Goal: Transaction & Acquisition: Purchase product/service

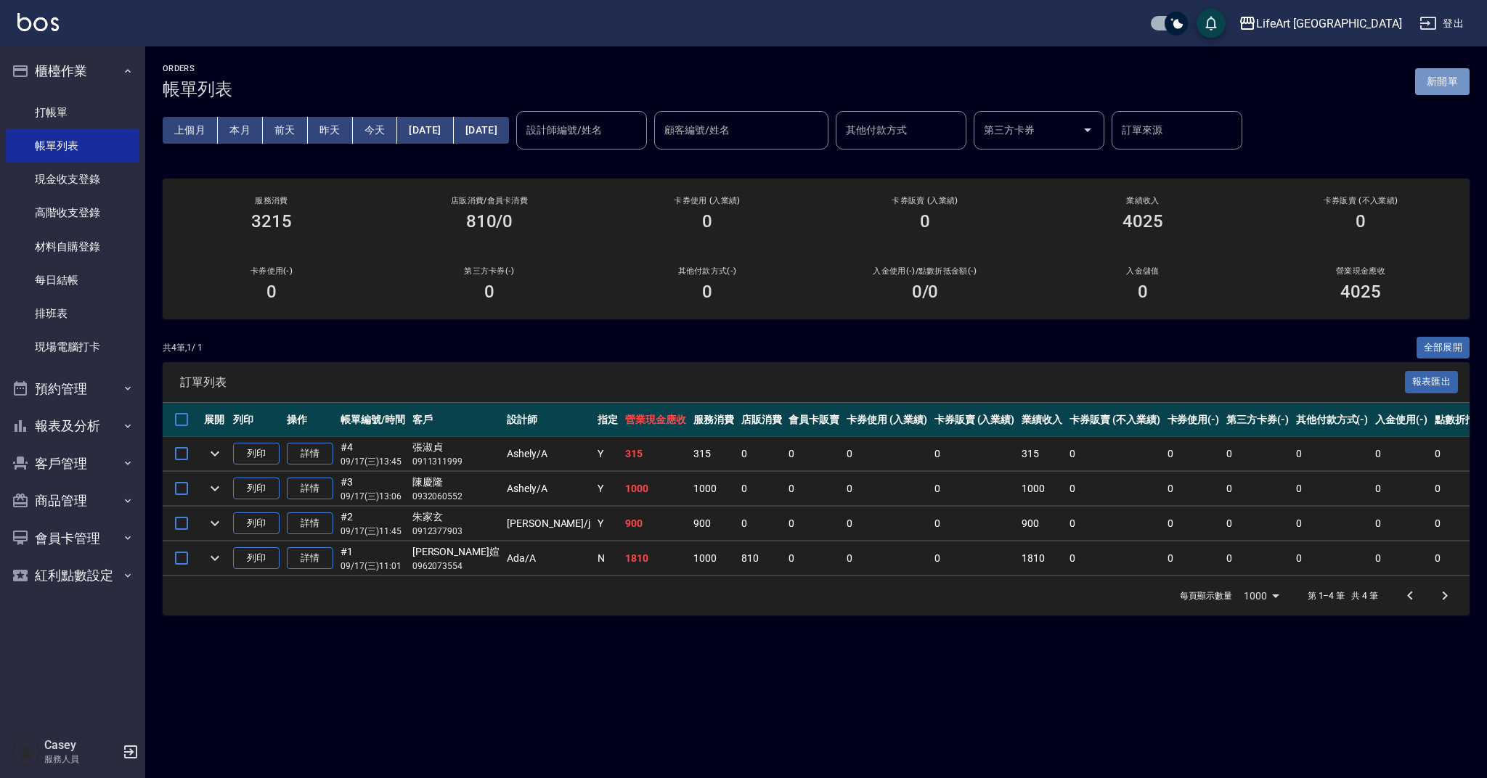
click at [1453, 84] on button "新開單" at bounding box center [1442, 81] width 54 height 27
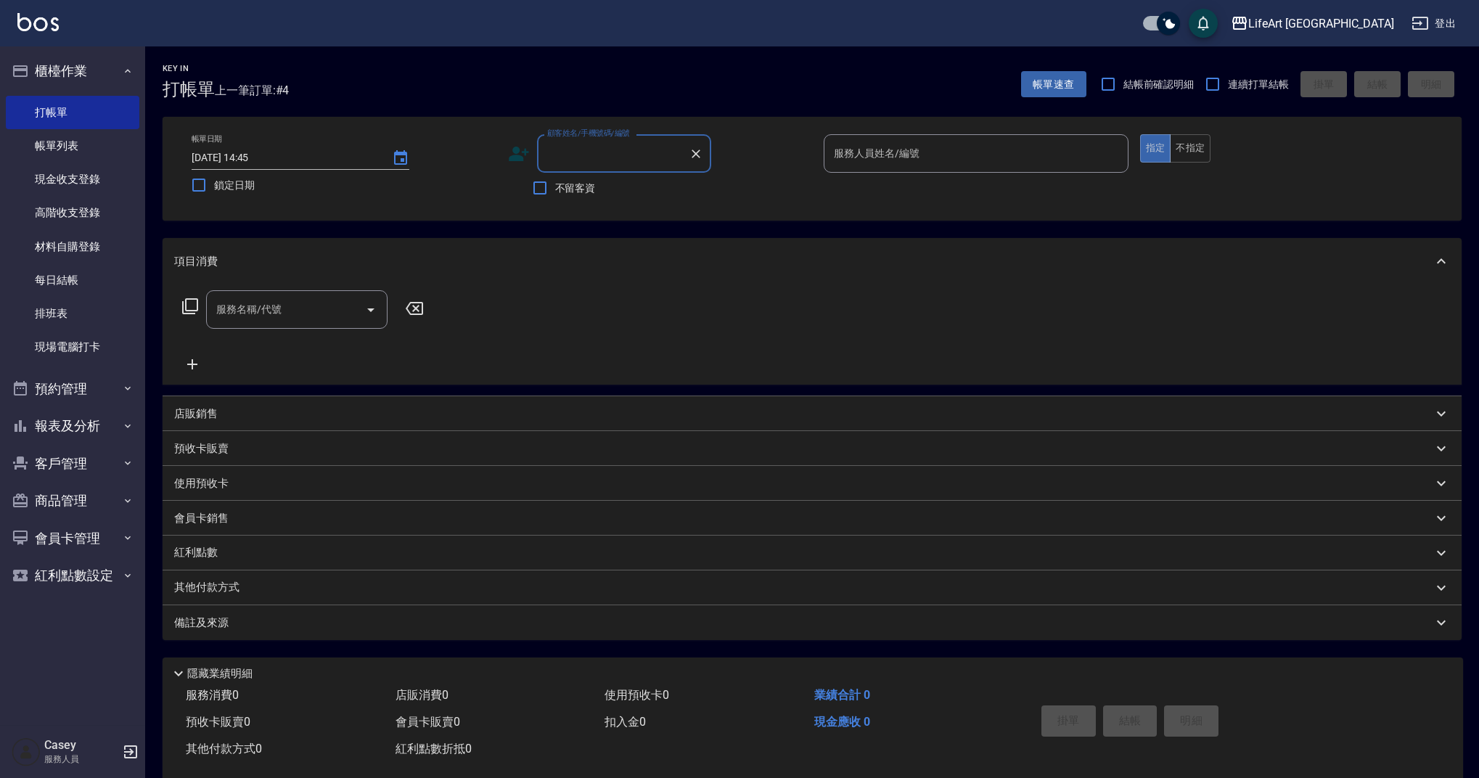
click at [608, 150] on input "顧客姓名/手機號碼/編號" at bounding box center [613, 153] width 139 height 25
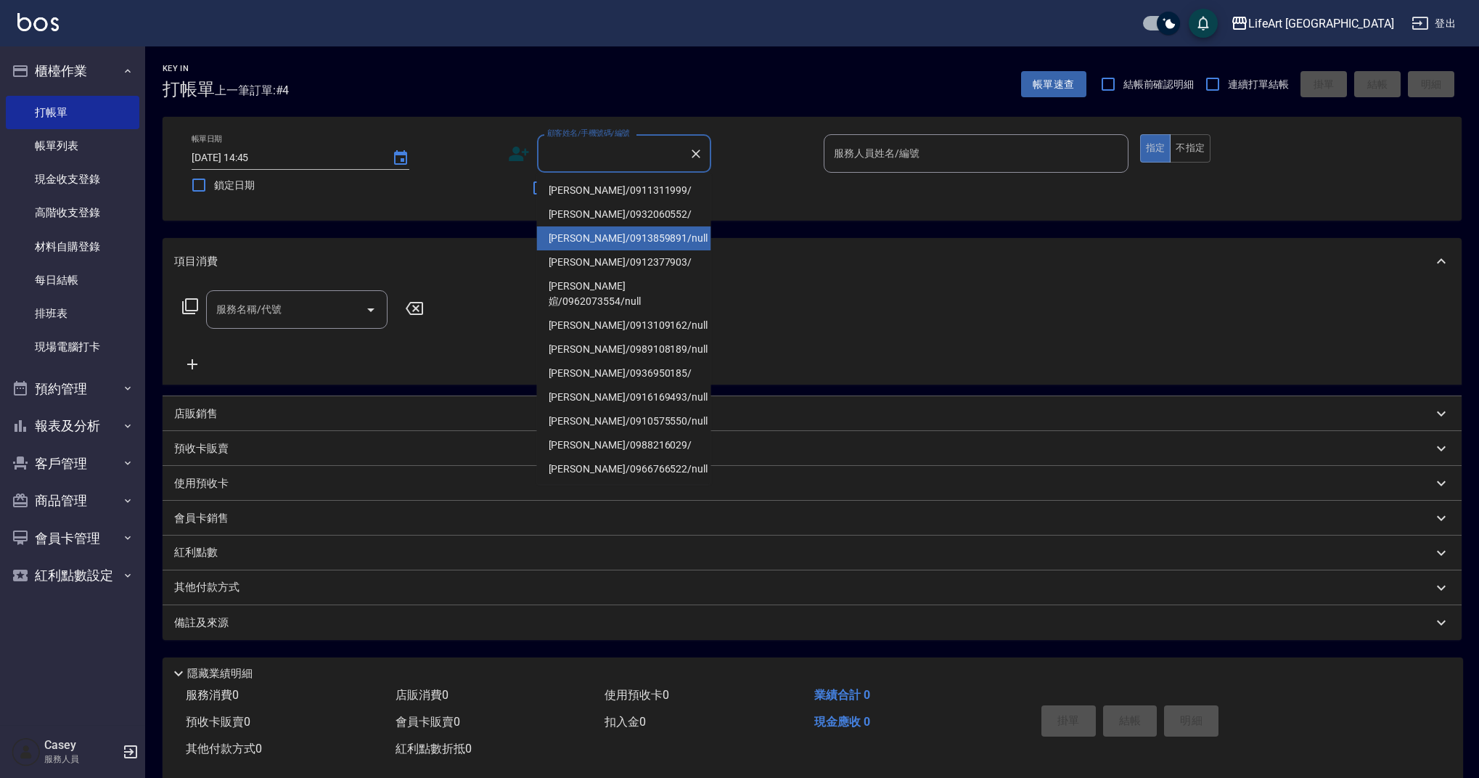
click at [623, 240] on li "[PERSON_NAME]/0913859891/null" at bounding box center [624, 238] width 174 height 24
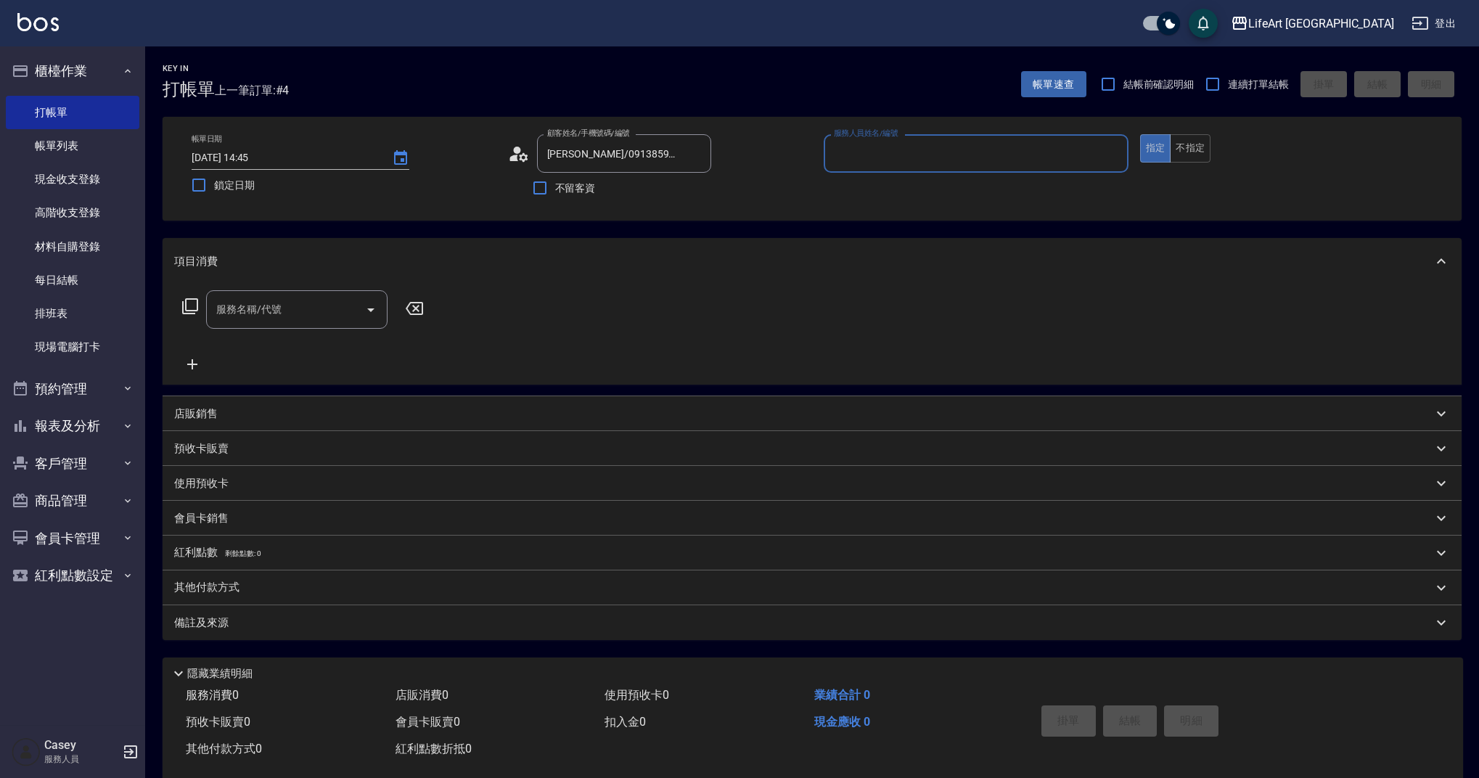
type input "[PERSON_NAME]/0913859891/null"
click at [516, 155] on icon at bounding box center [519, 154] width 22 height 22
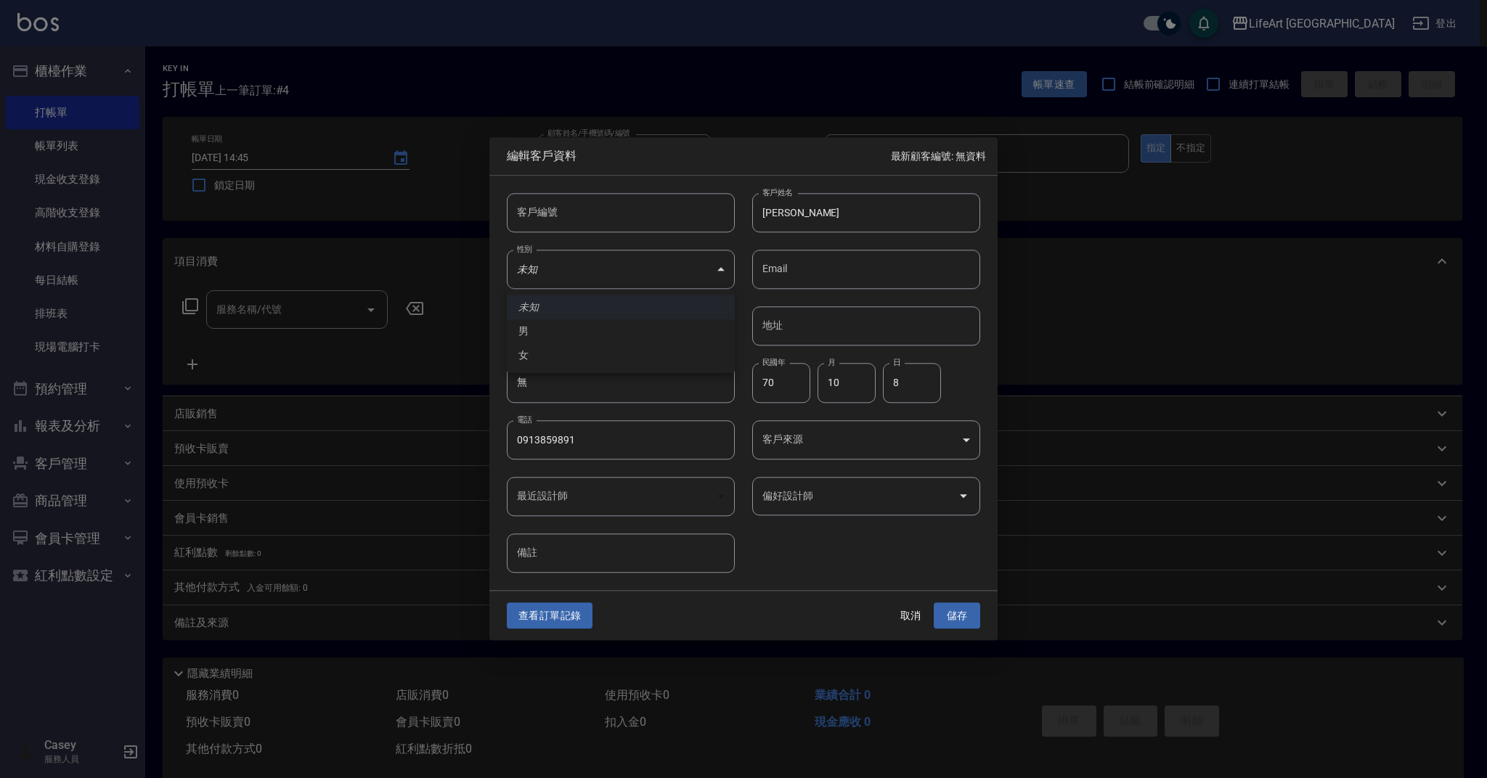
click at [660, 278] on body "LifeArt 蘆洲 登出 櫃檯作業 打帳單 帳單列表 現金收支登錄 高階收支登錄 材料自購登錄 每日結帳 排班表 現場電腦打卡 預約管理 預約管理 單日預約…" at bounding box center [743, 399] width 1487 height 798
click at [654, 364] on li "女" at bounding box center [621, 355] width 228 height 24
type input "[DEMOGRAPHIC_DATA]"
click at [959, 607] on button "儲存" at bounding box center [956, 615] width 46 height 27
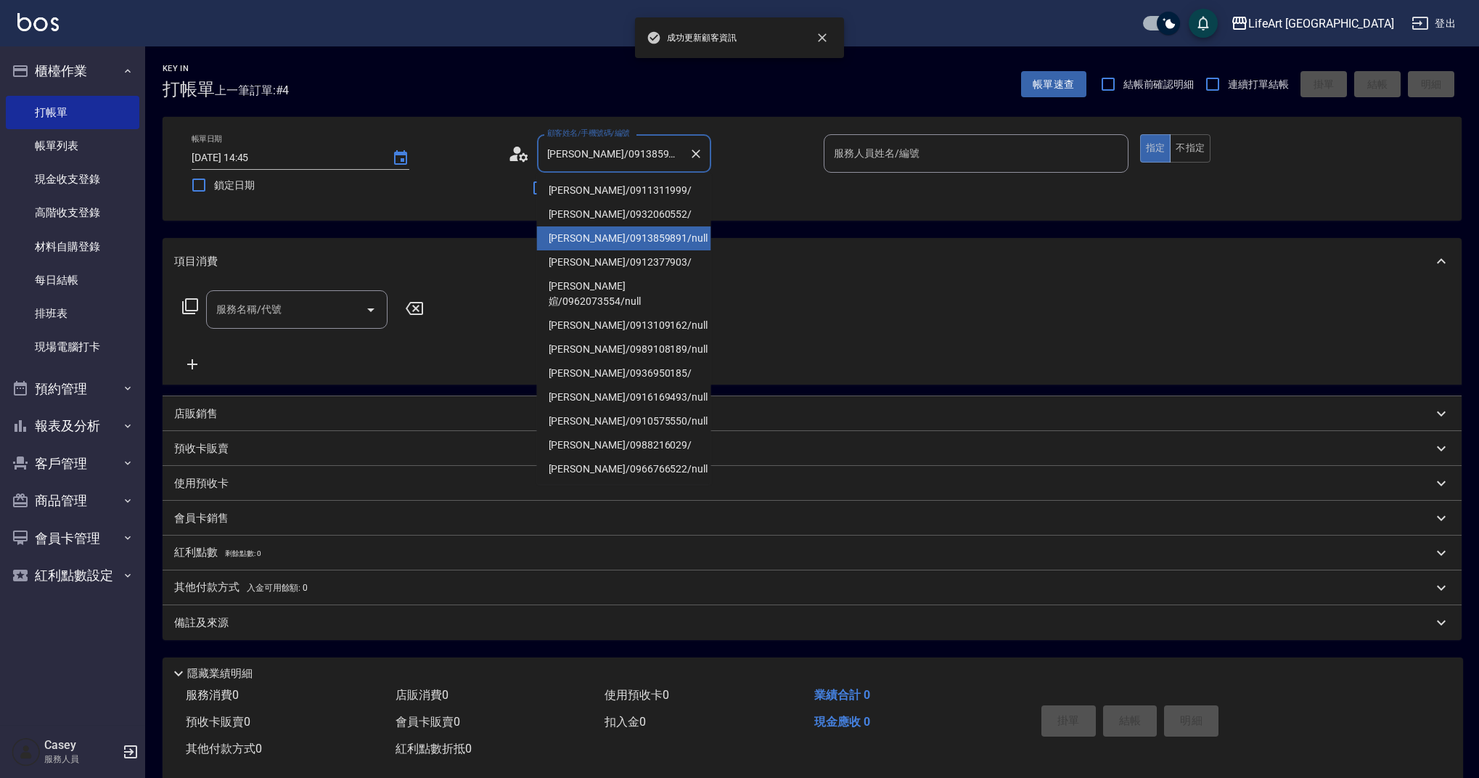
click at [618, 166] on input "[PERSON_NAME]/0913859891/null" at bounding box center [613, 153] width 139 height 25
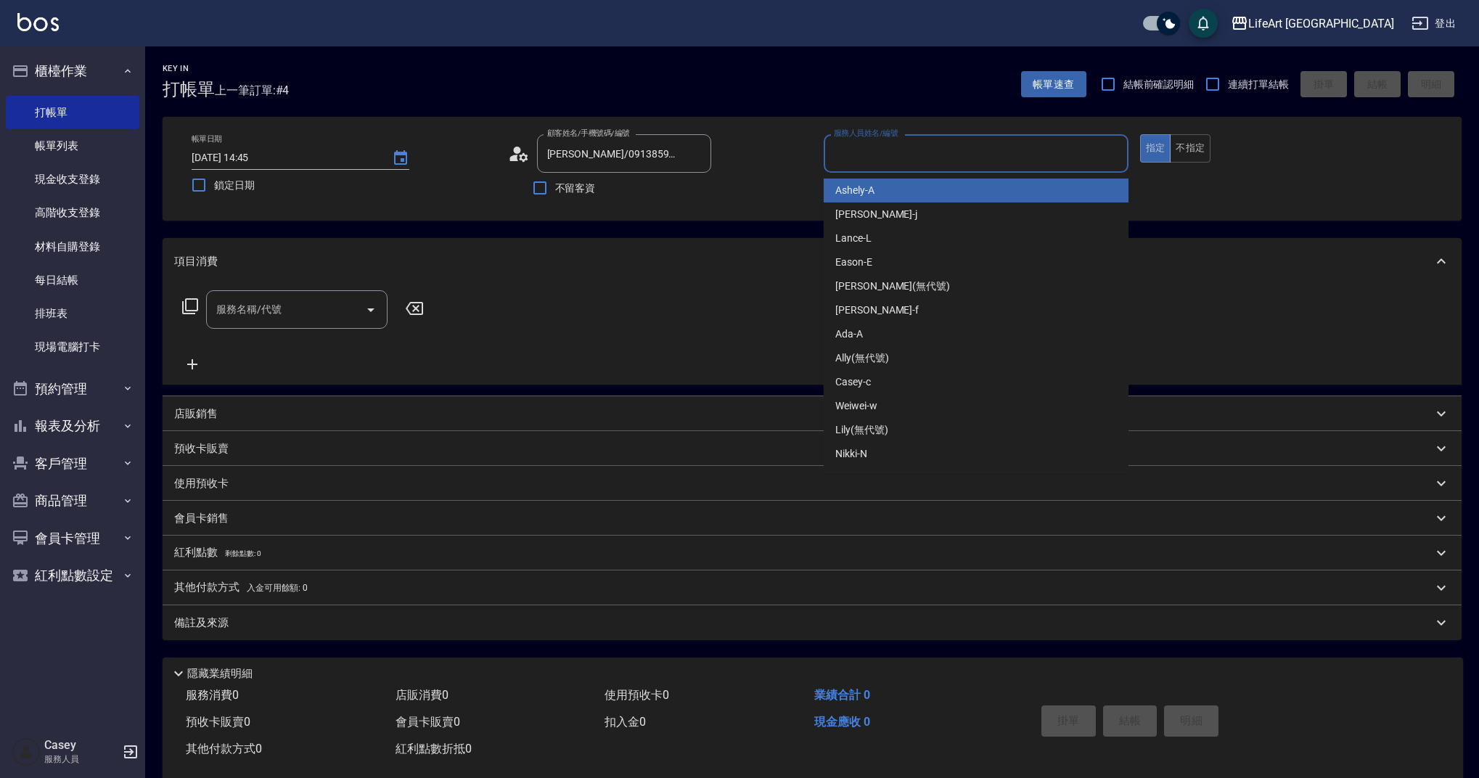
click at [864, 150] on input "服務人員姓名/編號" at bounding box center [976, 153] width 292 height 25
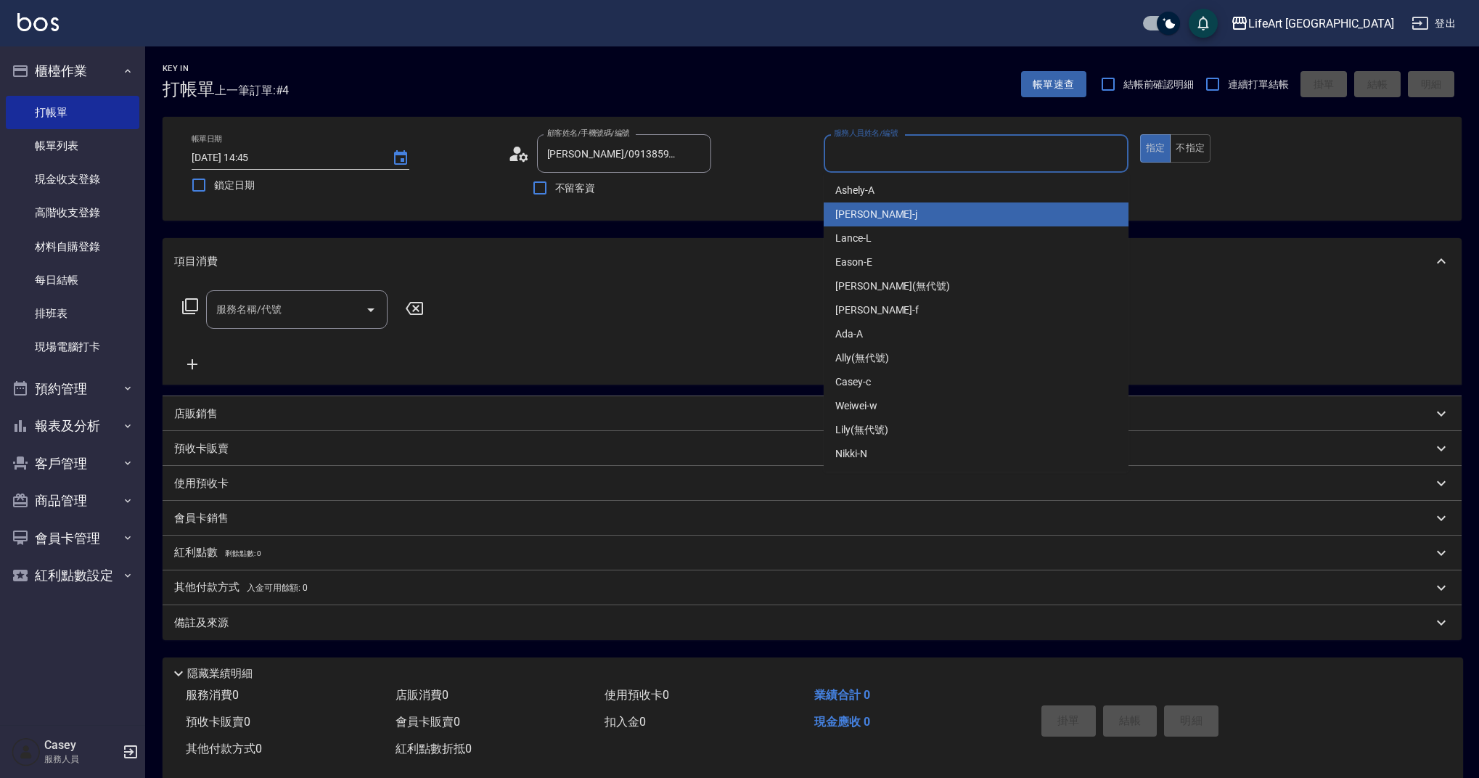
click at [859, 205] on div "[PERSON_NAME]" at bounding box center [976, 215] width 305 height 24
type input "[PERSON_NAME]"
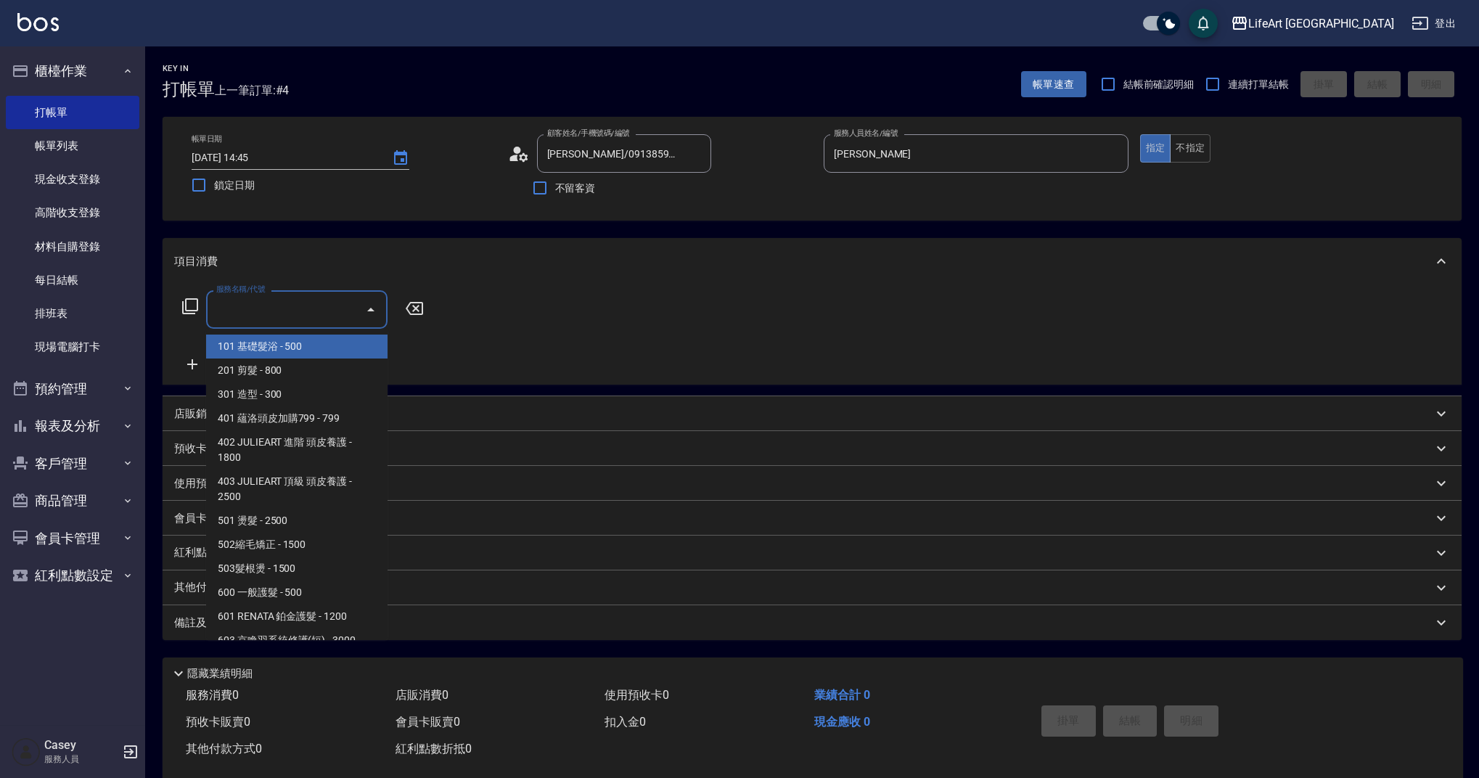
click at [314, 308] on input "服務名稱/代號" at bounding box center [286, 309] width 147 height 25
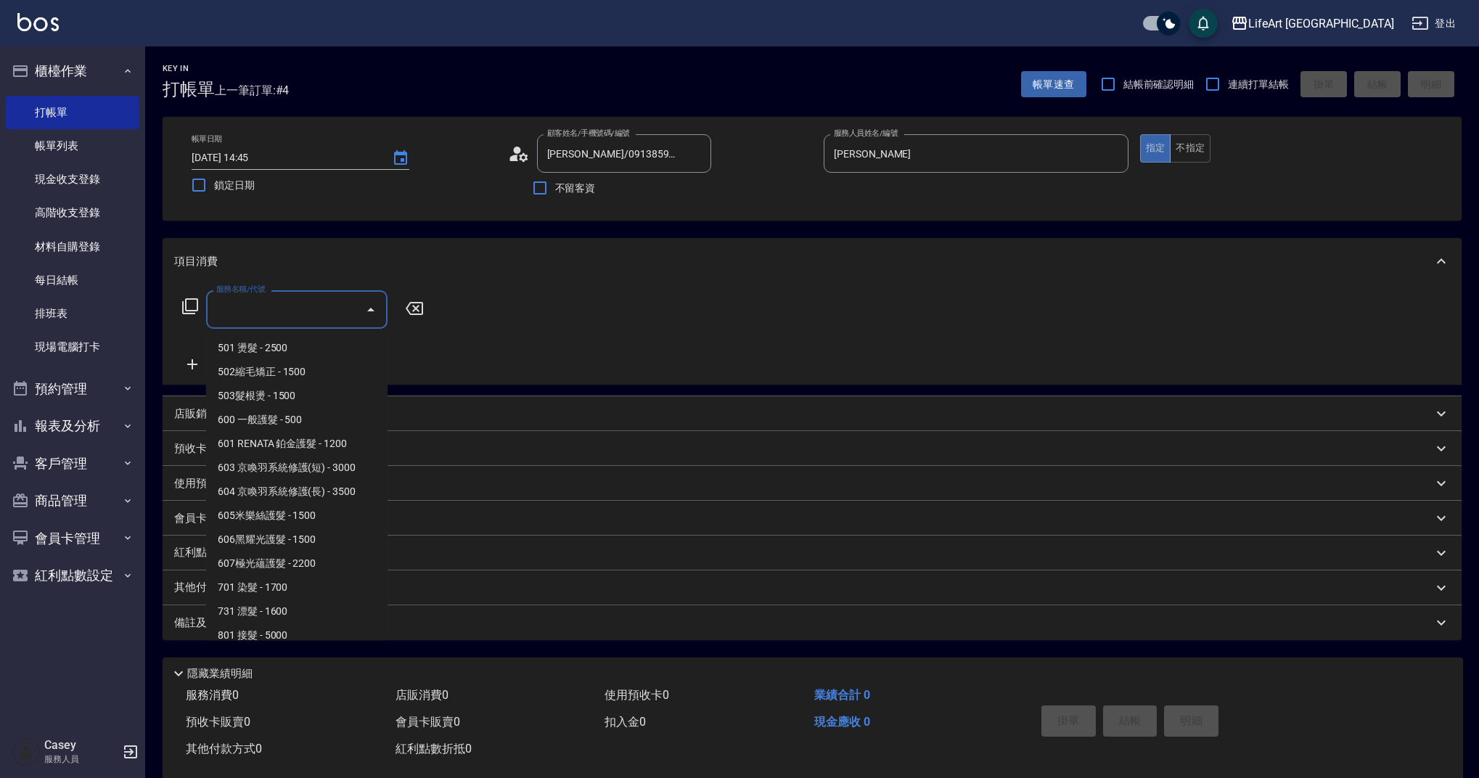
scroll to position [186, 0]
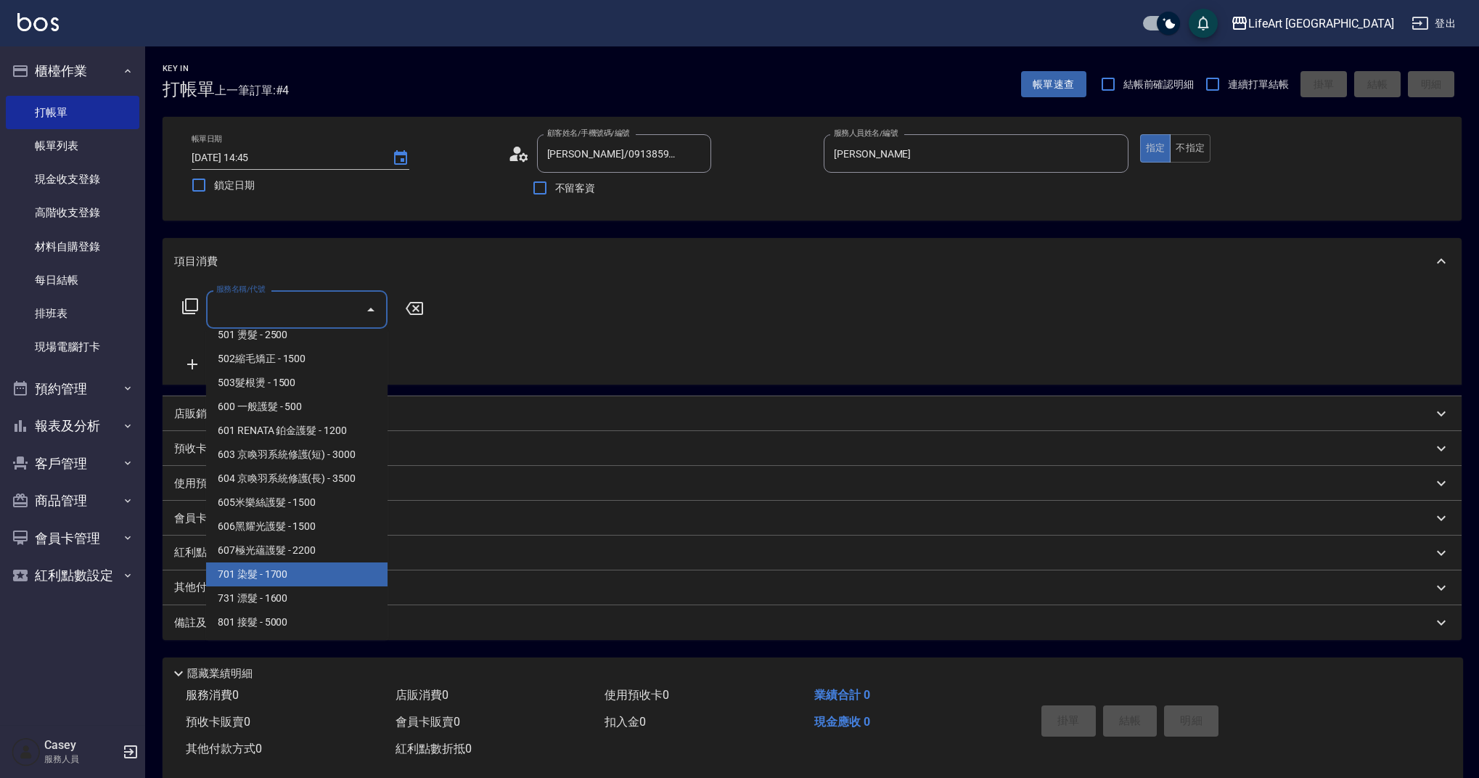
click at [317, 580] on span "701 染髮 - 1700" at bounding box center [296, 575] width 181 height 24
type input "701 染髮(701)"
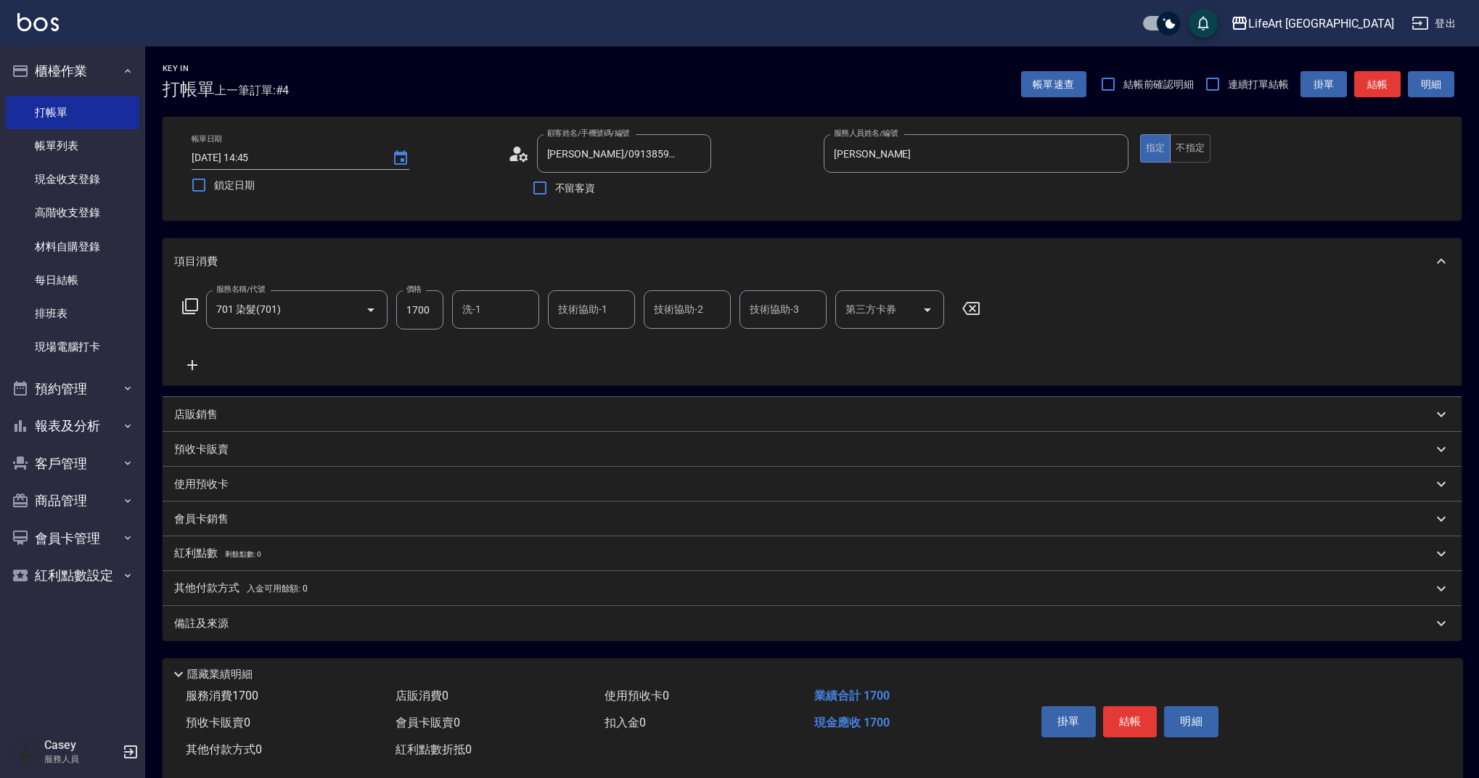
click at [183, 357] on icon at bounding box center [192, 364] width 36 height 17
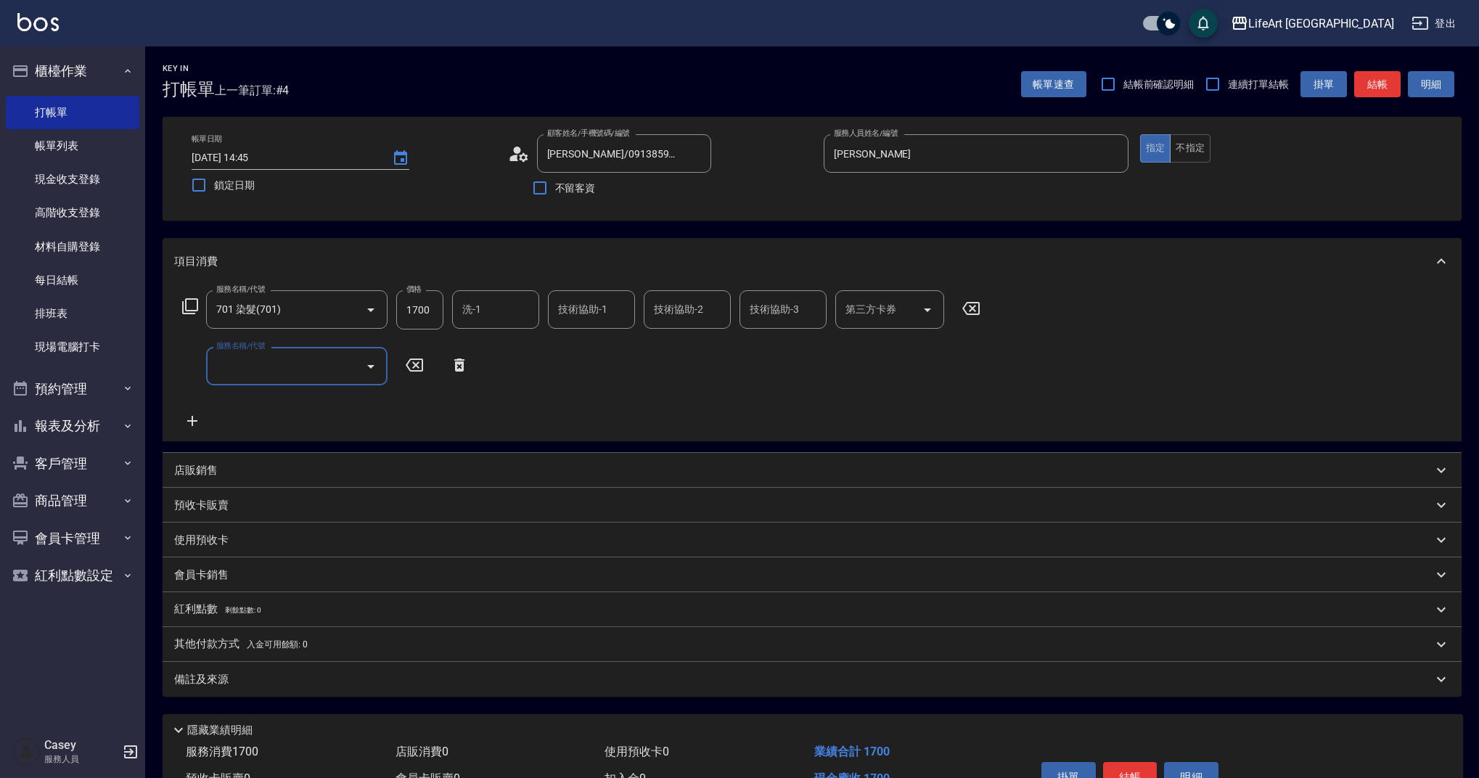
click at [268, 364] on input "服務名稱/代號" at bounding box center [286, 366] width 147 height 25
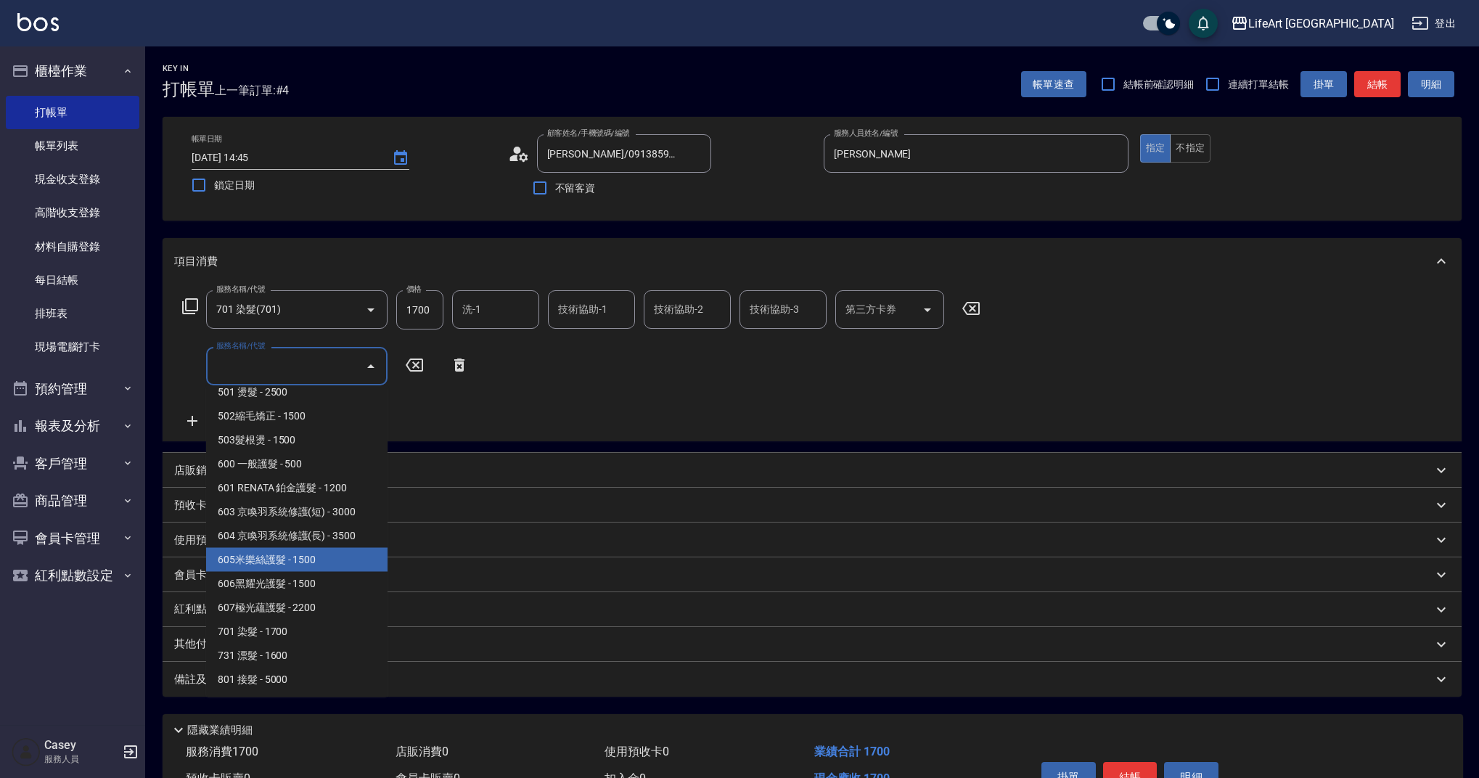
click at [349, 567] on span "605米樂絲護髮 - 1500" at bounding box center [296, 560] width 181 height 24
type input "605米樂絲護髮(605)"
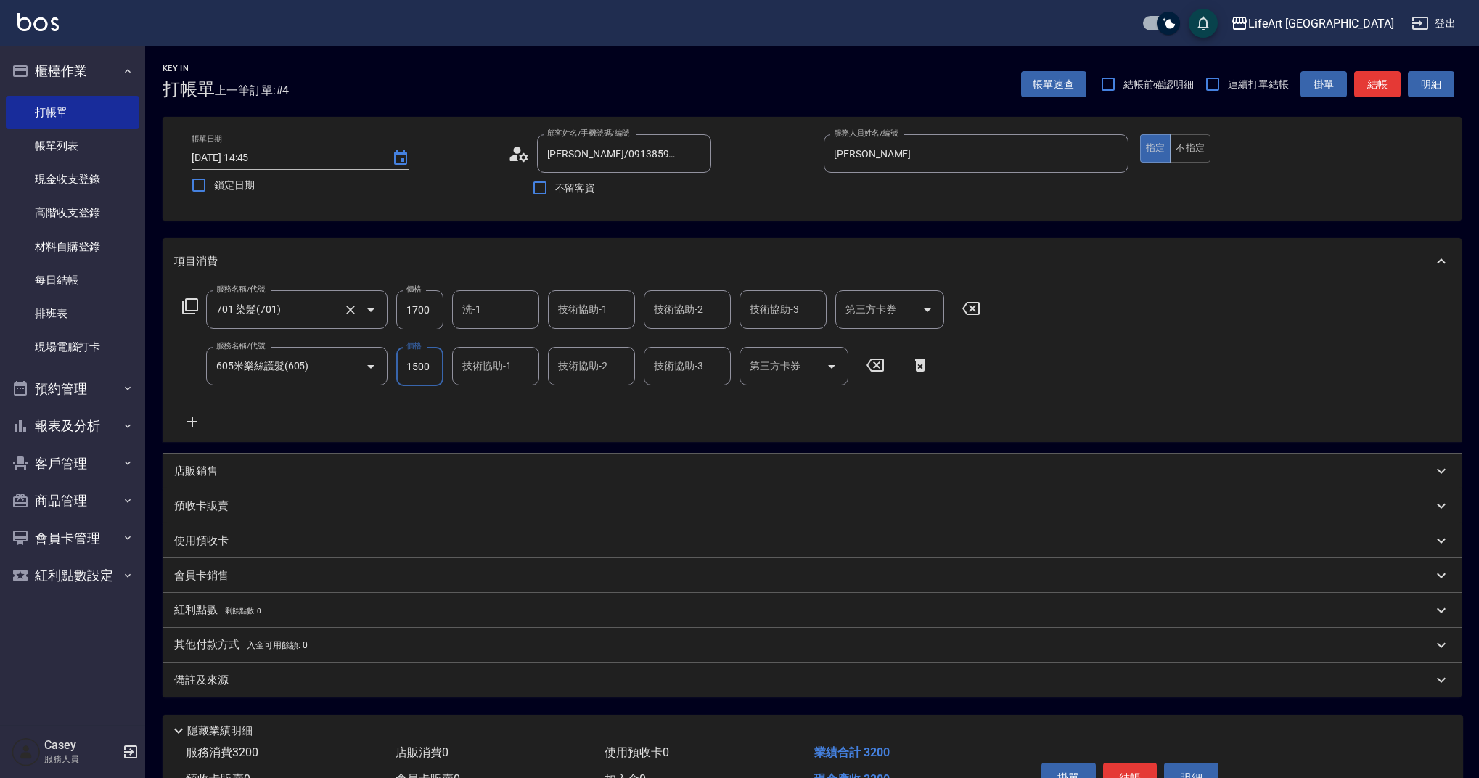
drag, startPoint x: 430, startPoint y: 311, endPoint x: 386, endPoint y: 311, distance: 44.3
click at [386, 311] on div "服務名稱/代號 701 染髮(701) 服務名稱/代號 價格 1700 價格 洗-1 洗-1 技術協助-1 技術協助-1 技術協助-2 技術協助-2 技術協助…" at bounding box center [581, 309] width 815 height 39
drag, startPoint x: 400, startPoint y: 309, endPoint x: 446, endPoint y: 306, distance: 46.5
click at [446, 306] on div "服務名稱/代號 701 染髮(701) 服務名稱/代號 價格 1700 價格 洗-1 洗-1 技術協助-1 技術協助-1 技術協助-2 技術協助-2 技術協助…" at bounding box center [581, 309] width 815 height 39
drag, startPoint x: 438, startPoint y: 307, endPoint x: 393, endPoint y: 313, distance: 45.4
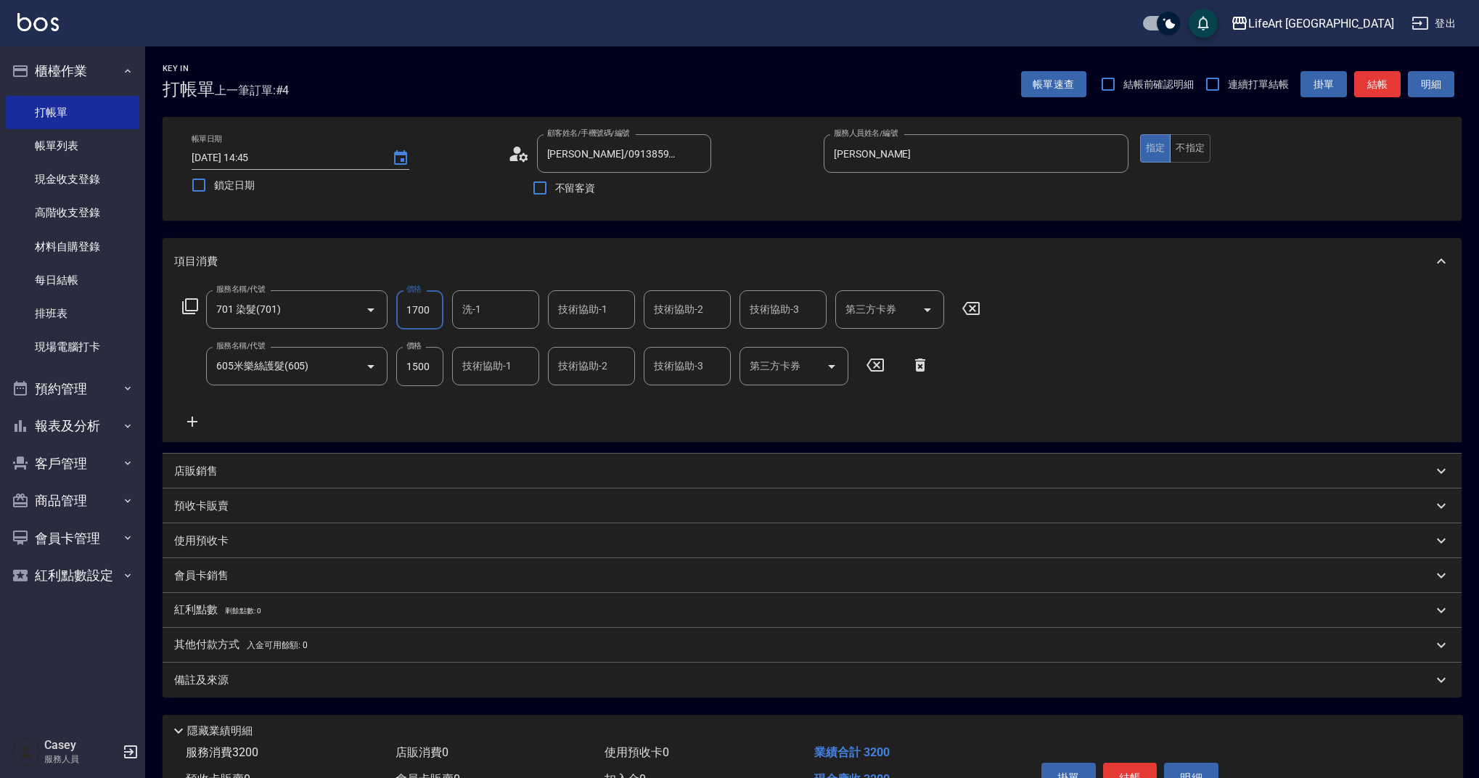
click at [393, 313] on div "服務名稱/代號 701 染髮(701) 服務名稱/代號 價格 1700 價格 洗-1 洗-1 技術協助-1 技術協助-1 技術協助-2 技術協助-2 技術協助…" at bounding box center [581, 309] width 815 height 39
type input "2140"
click at [488, 375] on input "技術協助-1" at bounding box center [496, 366] width 74 height 25
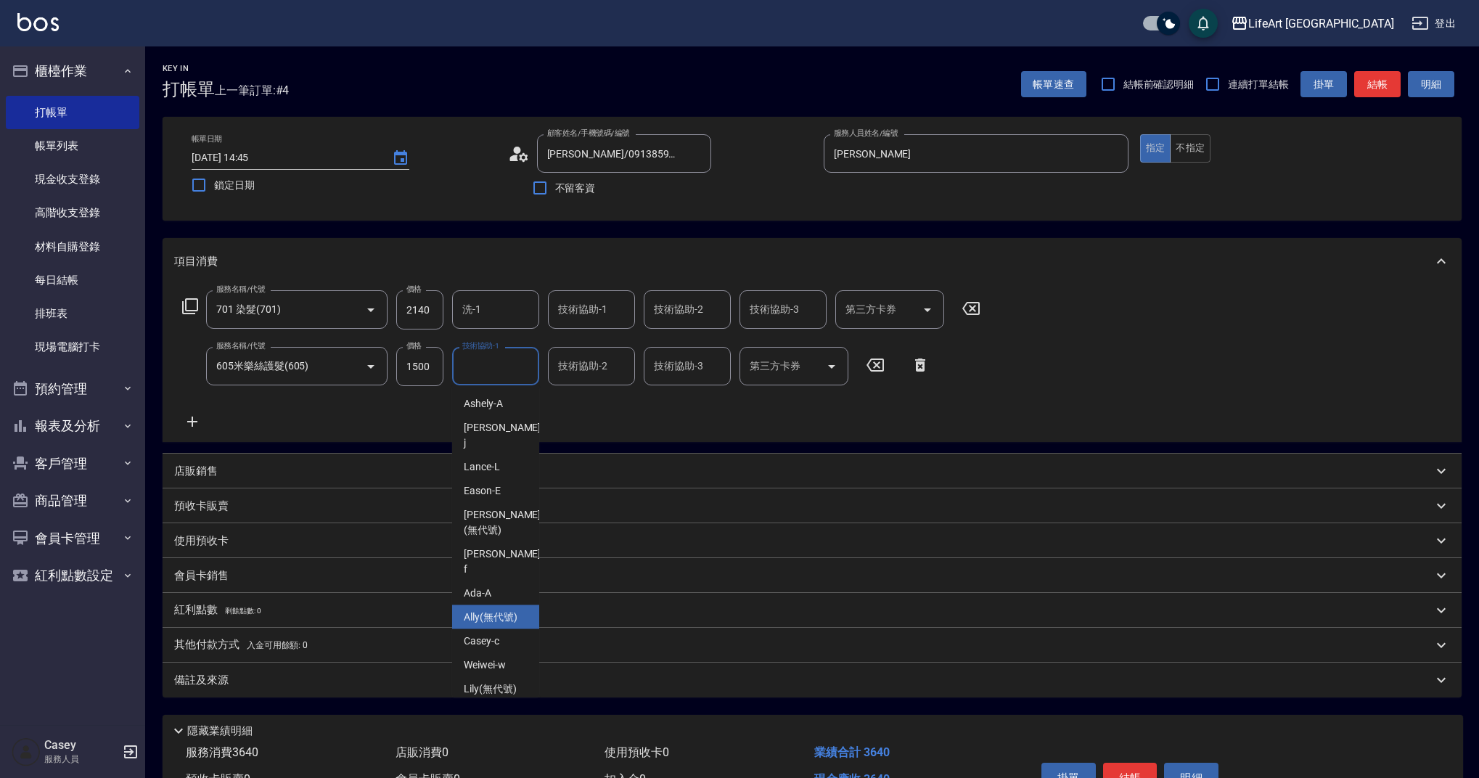
click at [496, 610] on span "Ally (無代號)" at bounding box center [491, 617] width 54 height 15
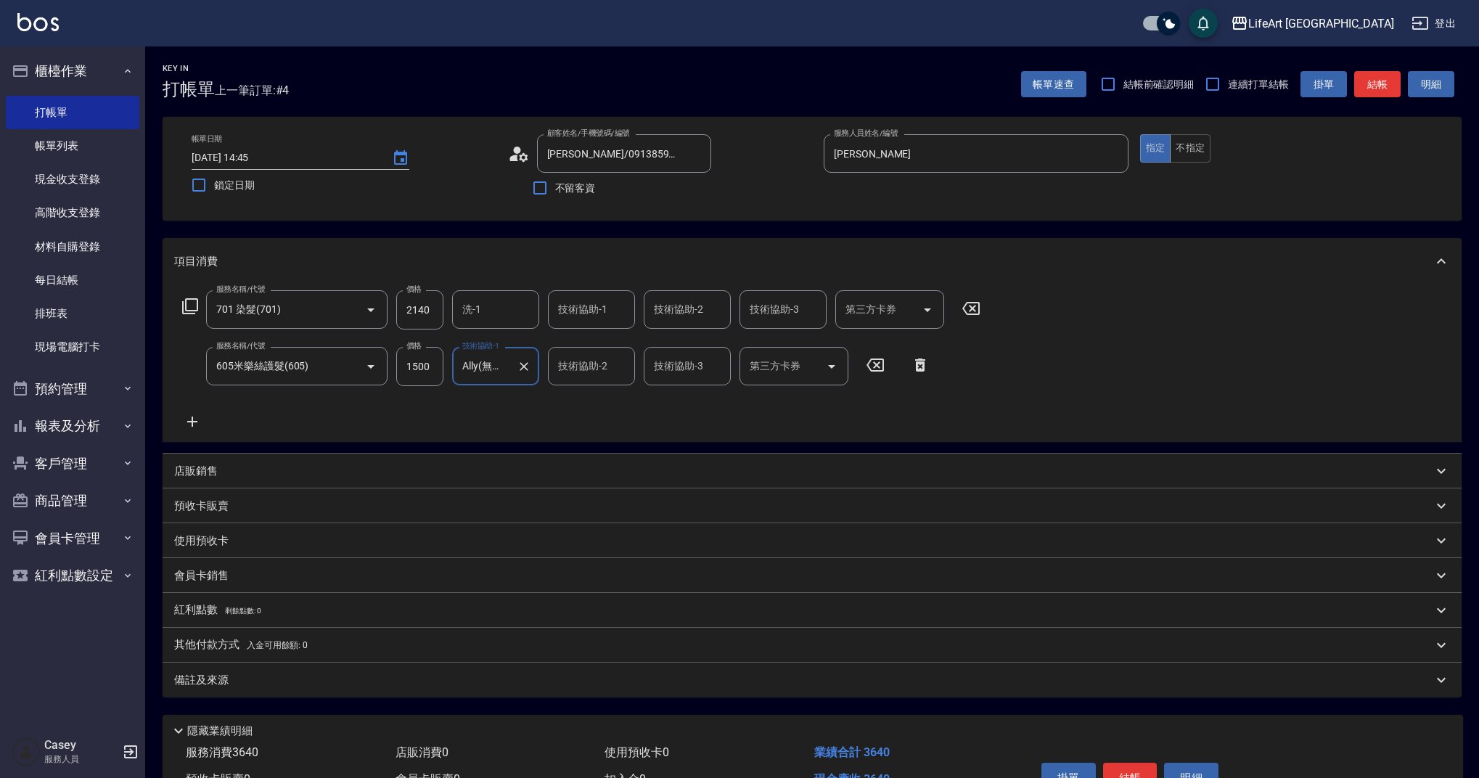
type input "Ally(無代號)"
click at [251, 685] on div "備註及來源" at bounding box center [803, 680] width 1259 height 15
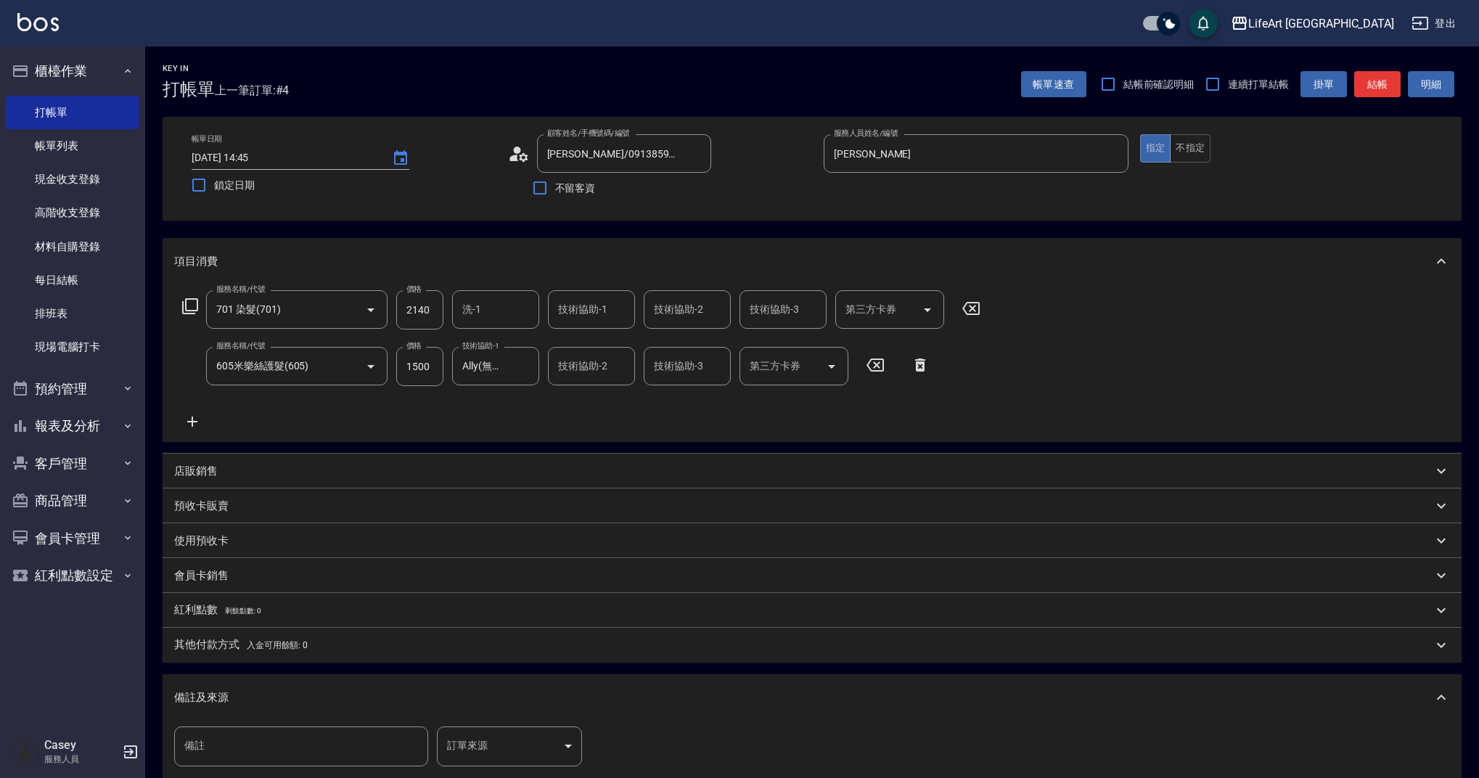
click at [525, 727] on div "備註 備註 訂單來源 ​ 訂單來源" at bounding box center [812, 758] width 1299 height 74
click at [534, 754] on body "LifeArt 蘆洲 登出 櫃檯作業 打帳單 帳單列表 現金收支登錄 高階收支登錄 材料自購登錄 每日結帳 排班表 現場電腦打卡 預約管理 預約管理 單日預約…" at bounding box center [739, 476] width 1479 height 953
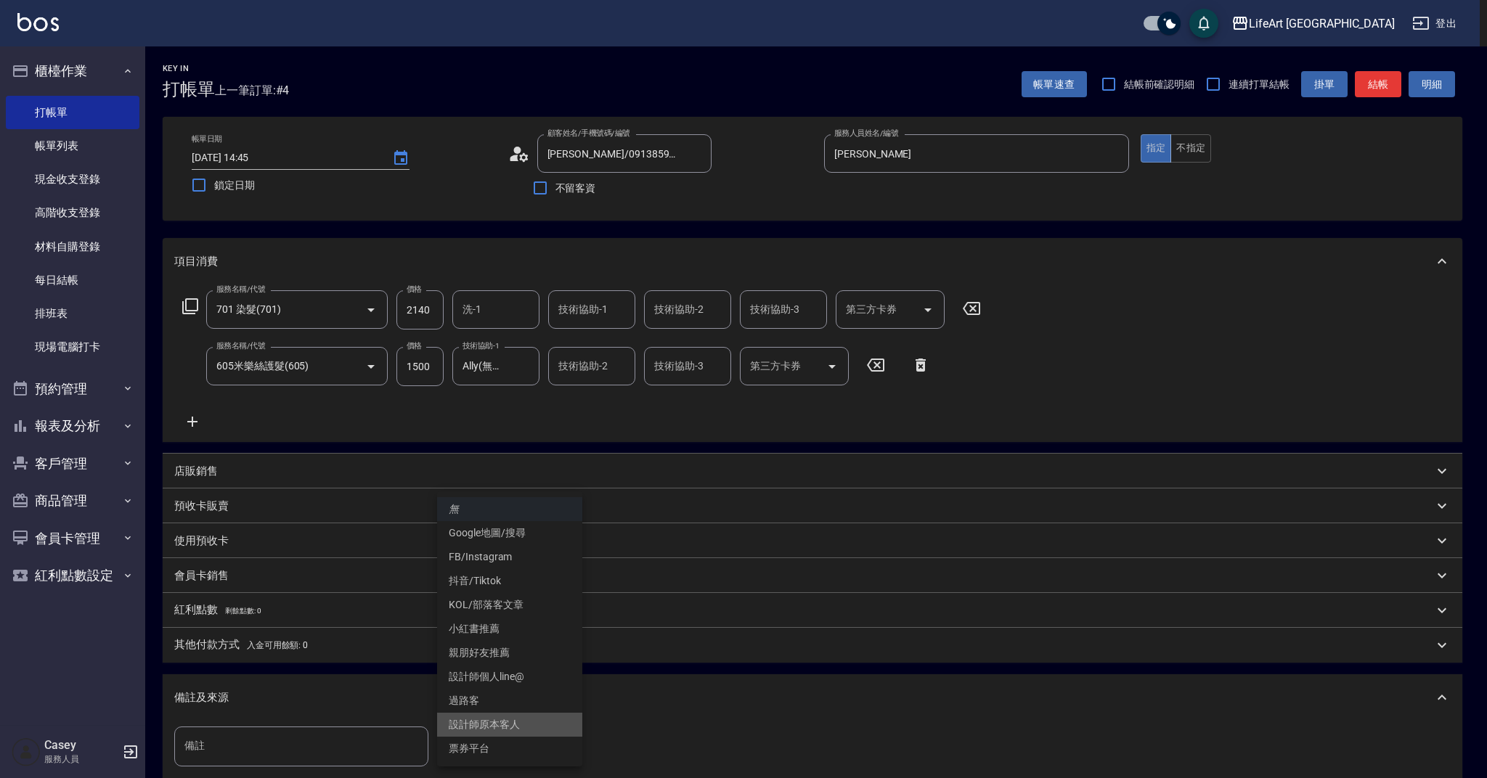
click at [517, 716] on li "設計師原本客人" at bounding box center [509, 725] width 145 height 24
click at [518, 750] on body "LifeArt 蘆洲 登出 櫃檯作業 打帳單 帳單列表 現金收支登錄 高階收支登錄 材料自購登錄 每日結帳 排班表 現場電腦打卡 預約管理 預約管理 單日預約…" at bounding box center [743, 476] width 1487 height 953
click at [520, 557] on li "FB/Instagram" at bounding box center [509, 557] width 145 height 24
type input "FB/Instagram"
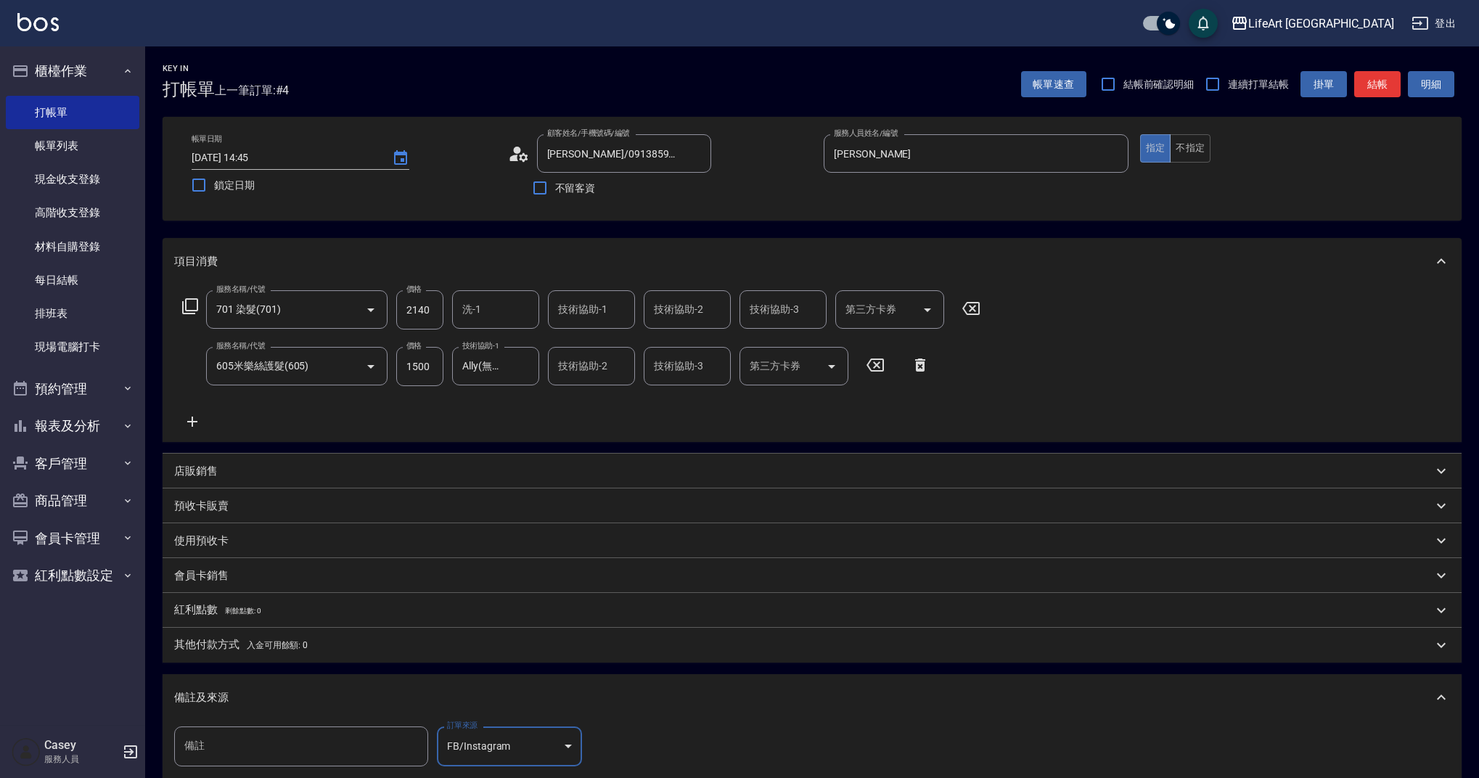
scroll to position [181, 0]
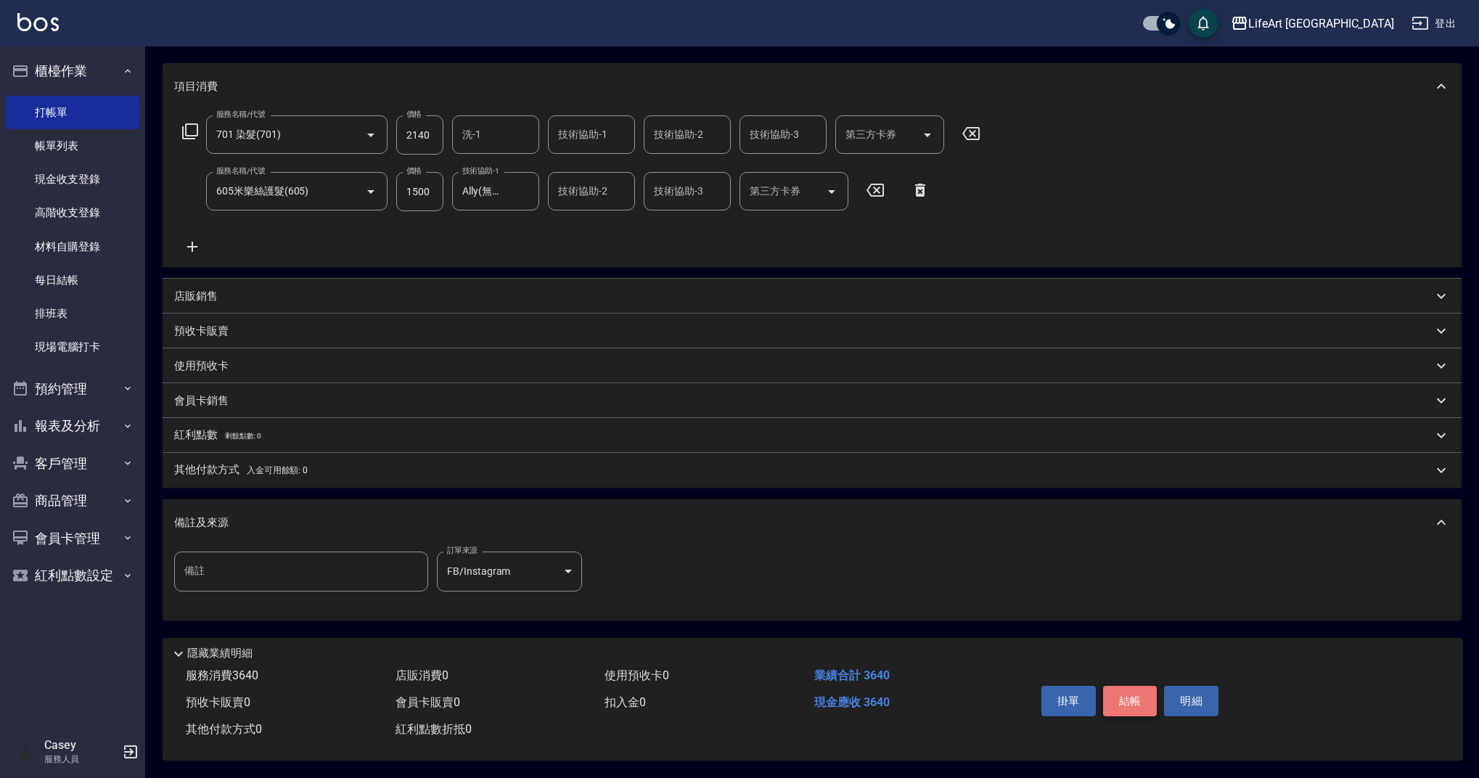
click at [1144, 696] on button "結帳" at bounding box center [1130, 701] width 54 height 30
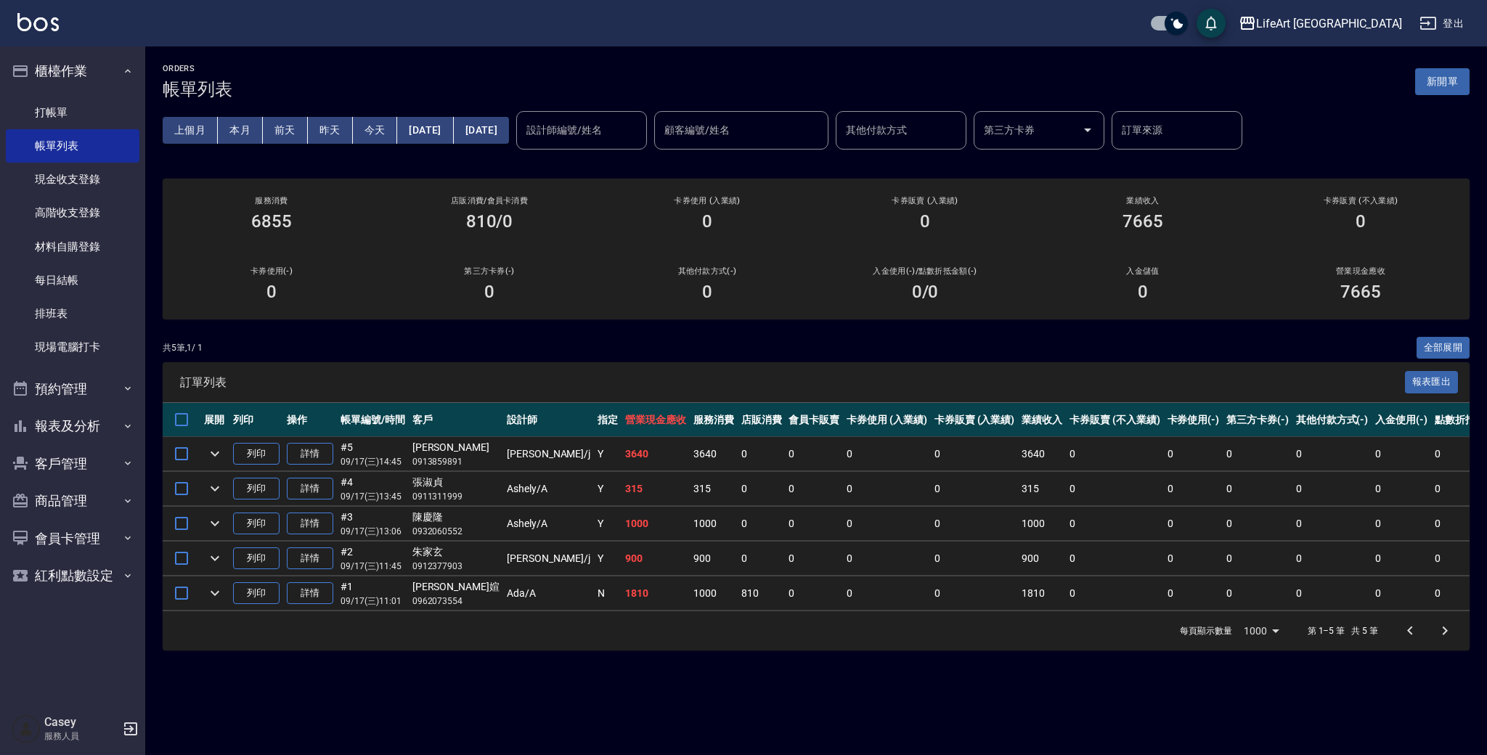
click at [1164, 404] on th "卡券使用(-)" at bounding box center [1194, 420] width 60 height 34
click at [777, 54] on div "ORDERS 帳單列表 新開單 上個月 本月 [DATE] [DATE] [DATE] [DATE] [DATE] 設計師編號/姓名 設計師編號/姓名 顧客編…" at bounding box center [815, 356] width 1341 height 621
